Goal: Information Seeking & Learning: Compare options

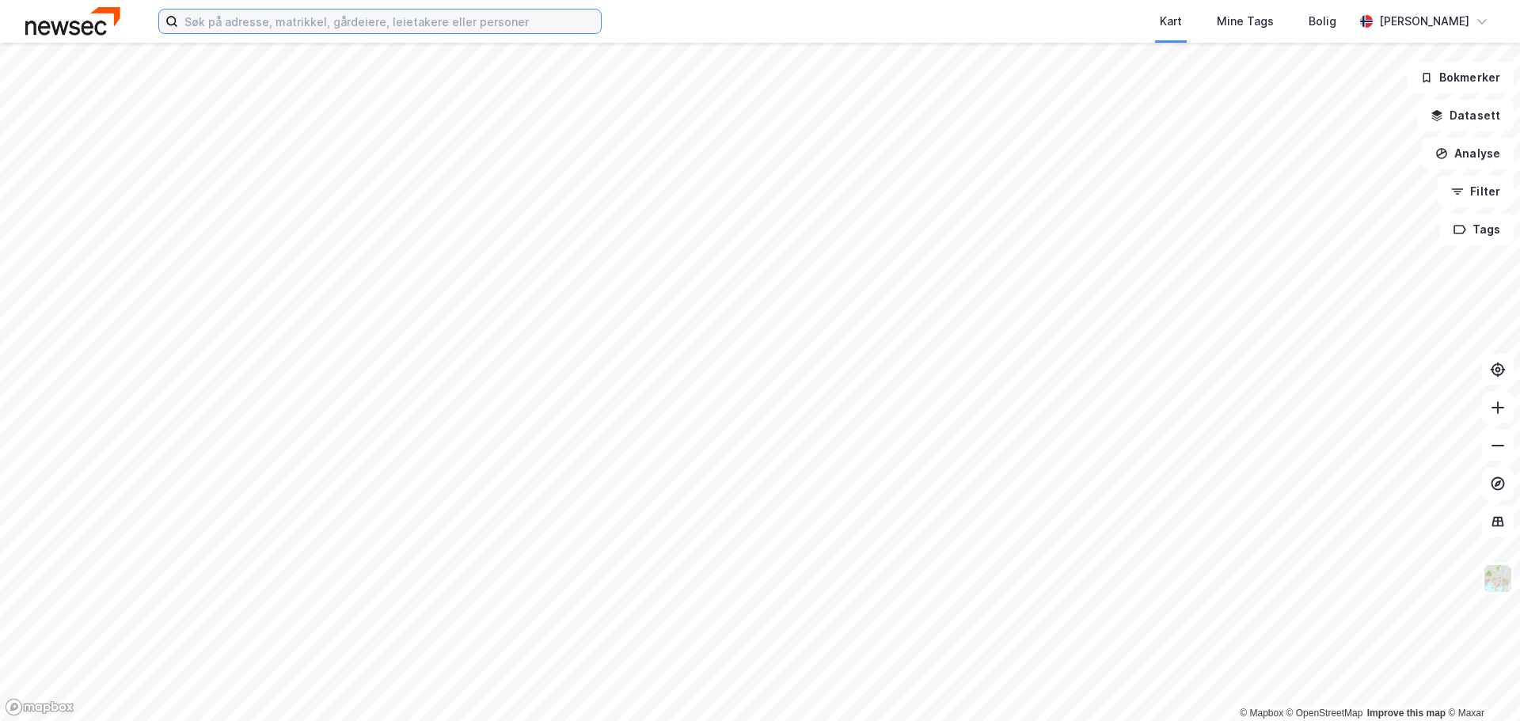
click at [322, 21] on input at bounding box center [389, 21] width 423 height 24
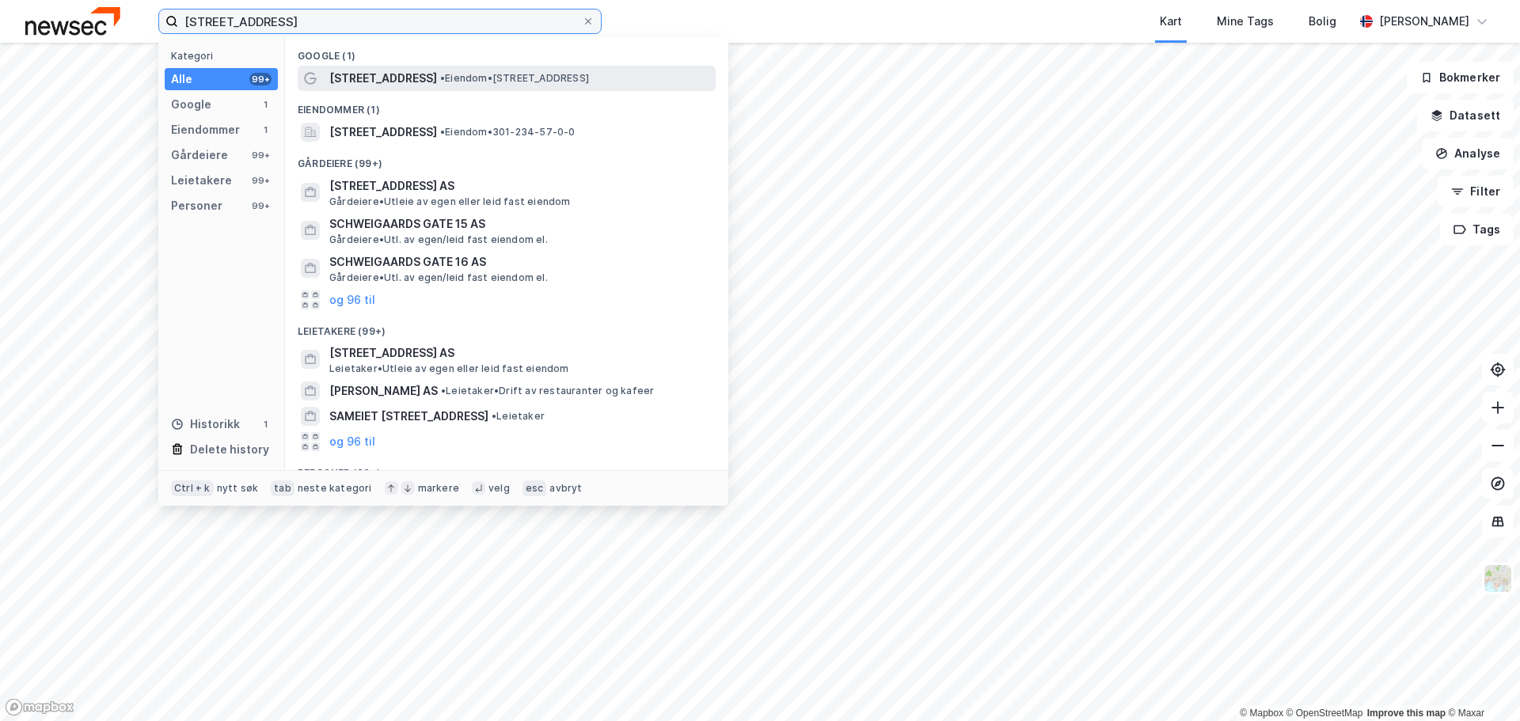
type input "[STREET_ADDRESS]"
click at [432, 81] on span "[STREET_ADDRESS]" at bounding box center [383, 78] width 108 height 19
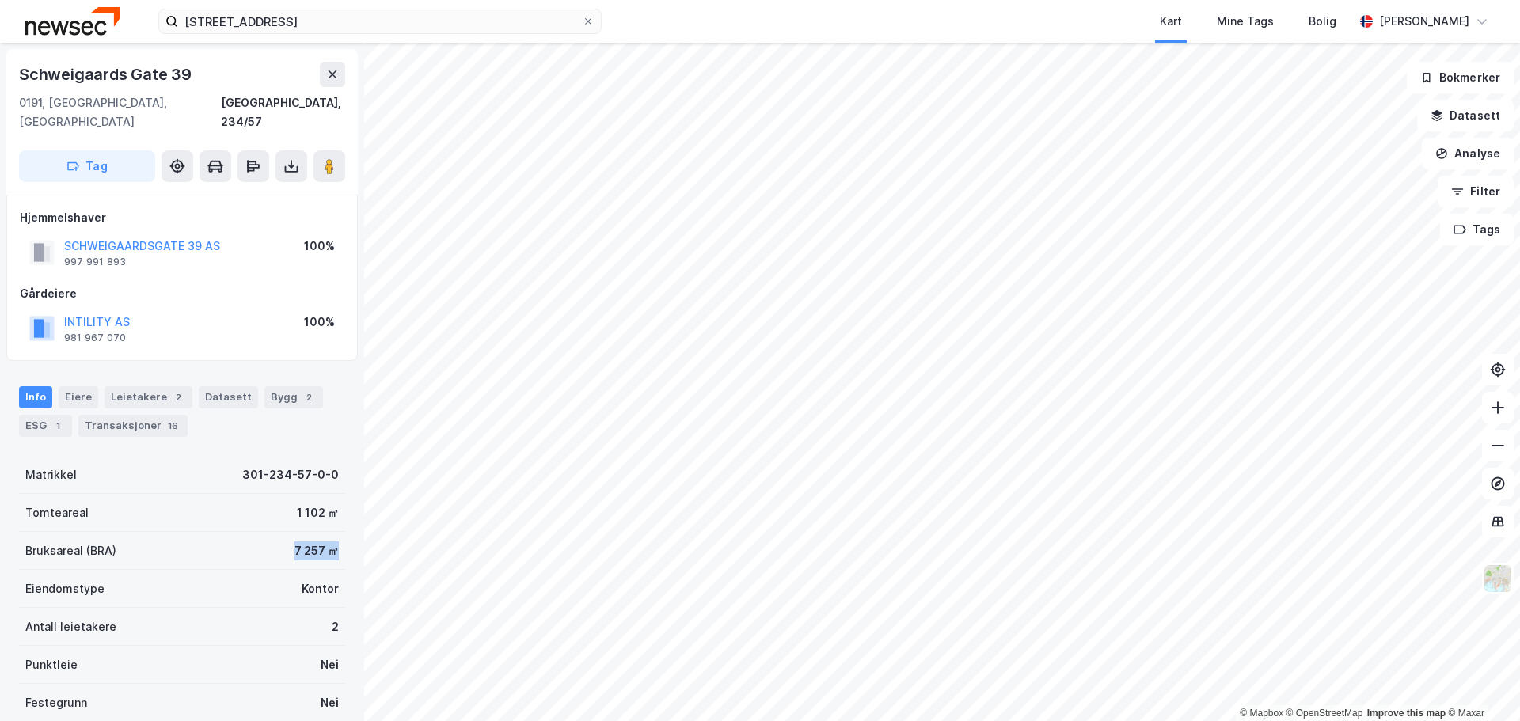
drag, startPoint x: 277, startPoint y: 527, endPoint x: 325, endPoint y: 528, distance: 47.5
click at [325, 532] on div "Bruksareal (BRA) 7 257 ㎡" at bounding box center [182, 551] width 326 height 38
click at [309, 541] on div "7 257 ㎡" at bounding box center [316, 550] width 44 height 19
drag, startPoint x: 287, startPoint y: 529, endPoint x: 310, endPoint y: 531, distance: 23.9
click at [337, 530] on div "Schweigaards Gate 39 [GEOGRAPHIC_DATA], 234/57 Tag Hjemmelshaver SCHWEIGAARDSGA…" at bounding box center [182, 382] width 364 height 678
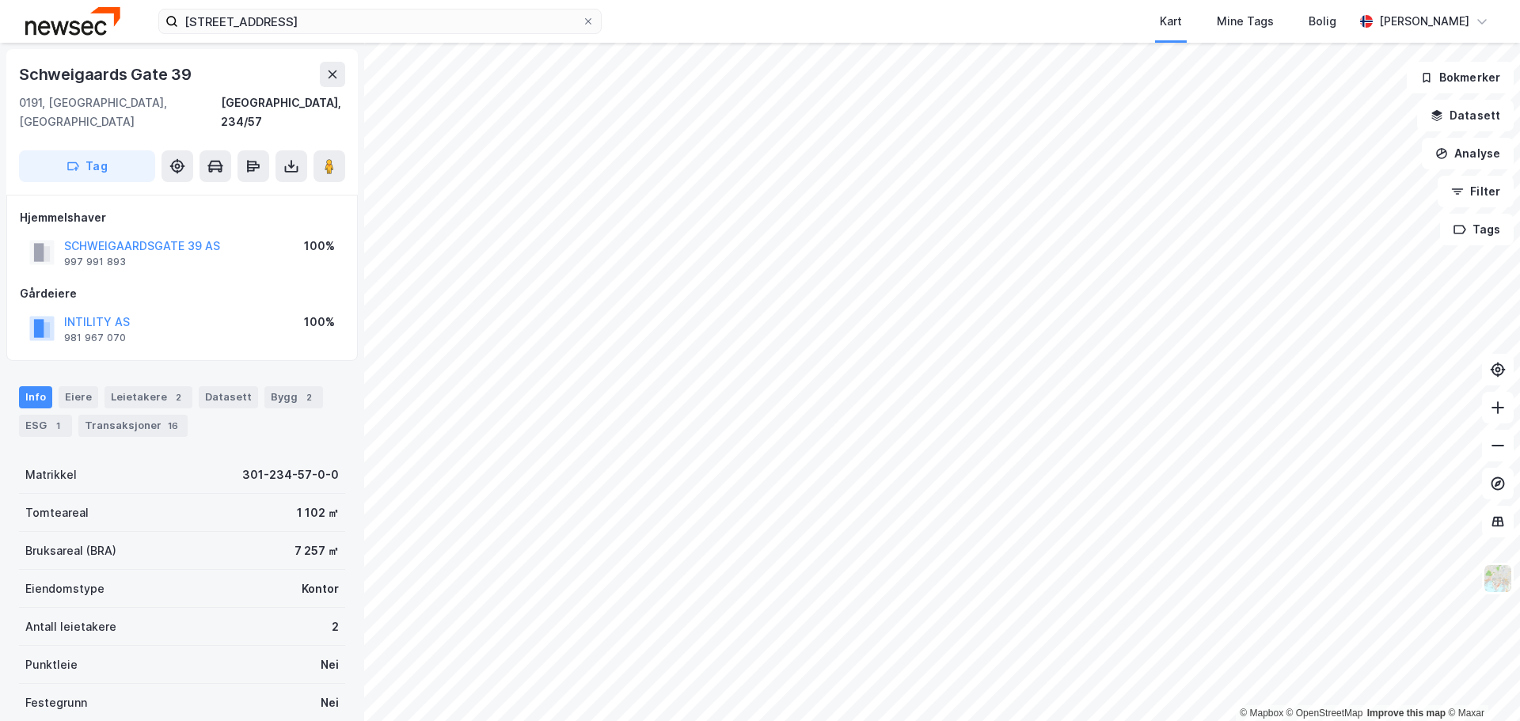
click at [275, 532] on div "Bruksareal (BRA) 7 257 ㎡" at bounding box center [182, 551] width 326 height 38
drag, startPoint x: 281, startPoint y: 530, endPoint x: 334, endPoint y: 532, distance: 53.1
click at [334, 532] on div "Schweigaards Gate 39 [GEOGRAPHIC_DATA], 234/57 Tag Hjemmelshaver SCHWEIGAARDSGA…" at bounding box center [182, 382] width 364 height 678
